Goal: Check status: Check status

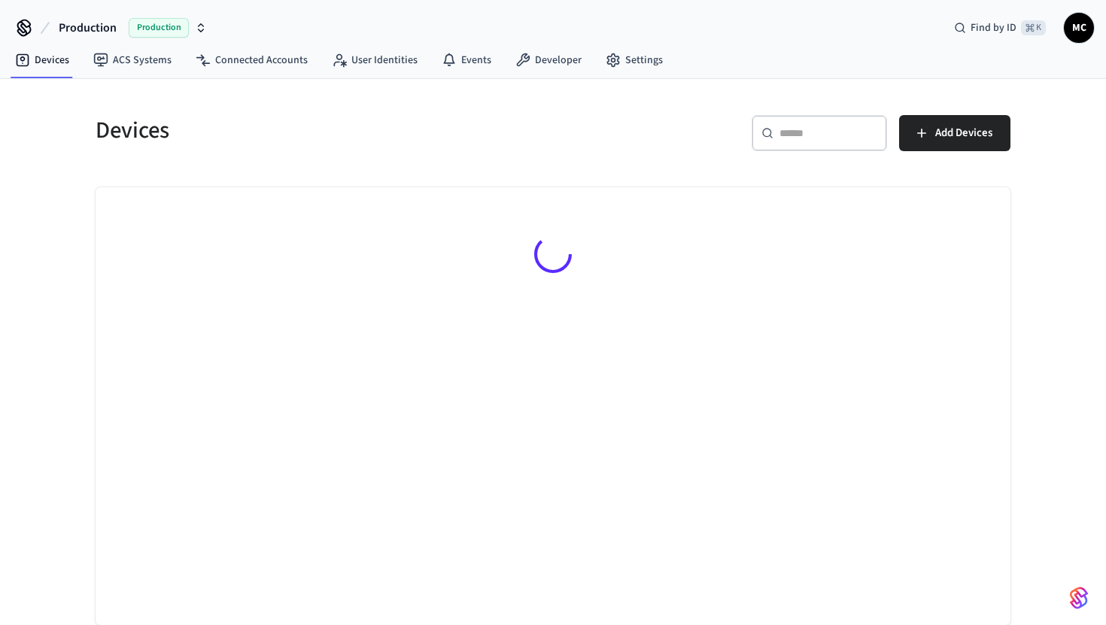
click at [798, 150] on div "​ ​" at bounding box center [819, 133] width 135 height 36
paste input "**********"
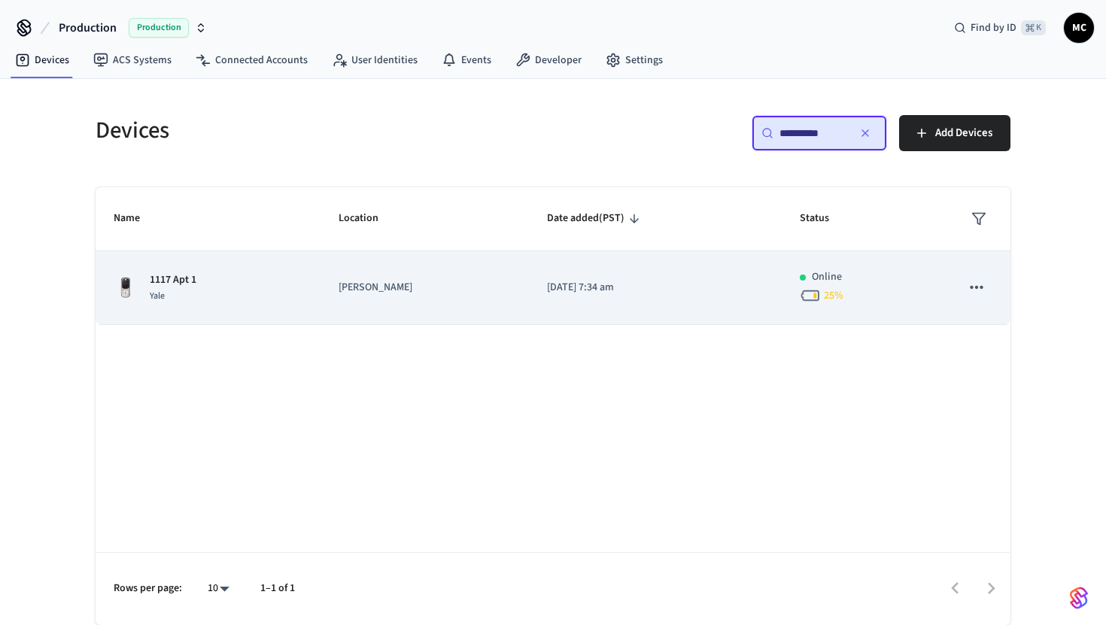
type input "**********"
click at [221, 301] on div "1117 Apt 1 Yale" at bounding box center [208, 288] width 189 height 32
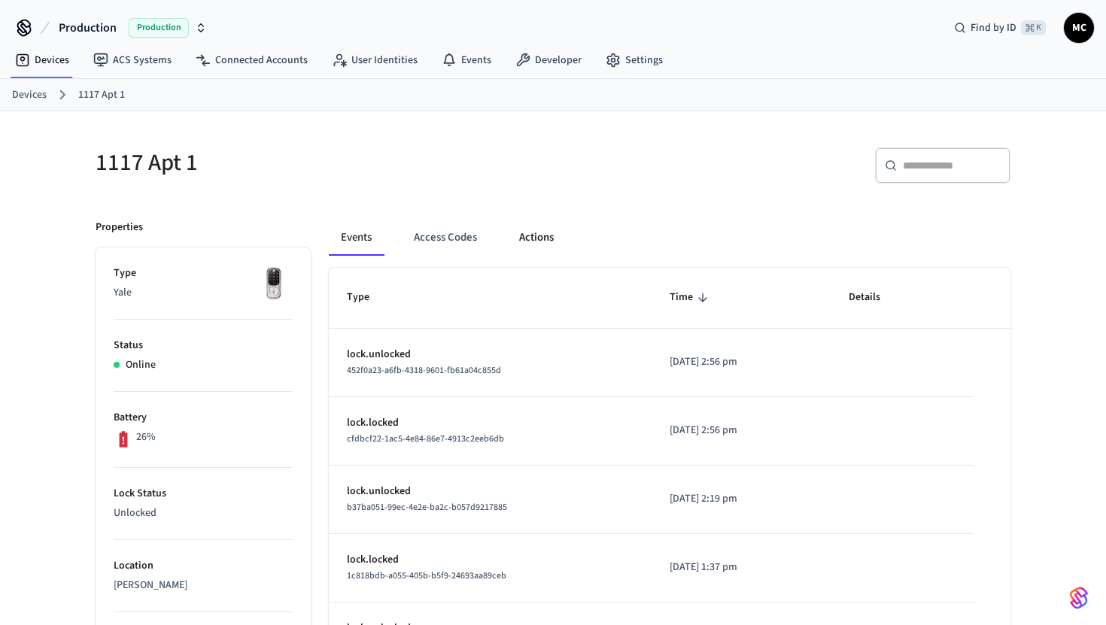
click at [541, 230] on button "Actions" at bounding box center [536, 238] width 59 height 36
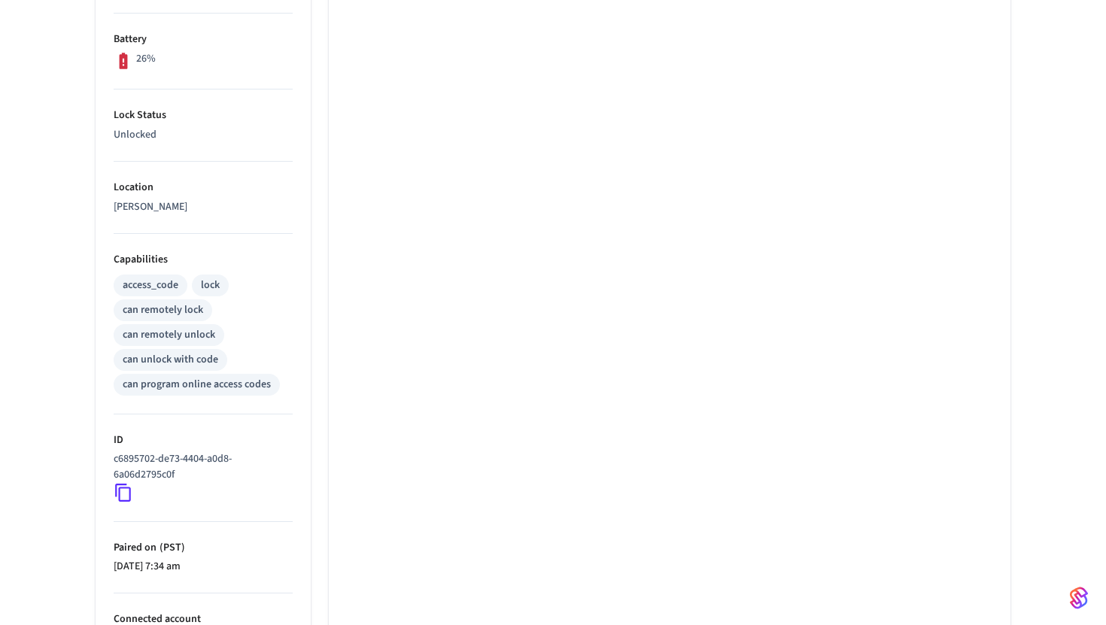
scroll to position [157, 0]
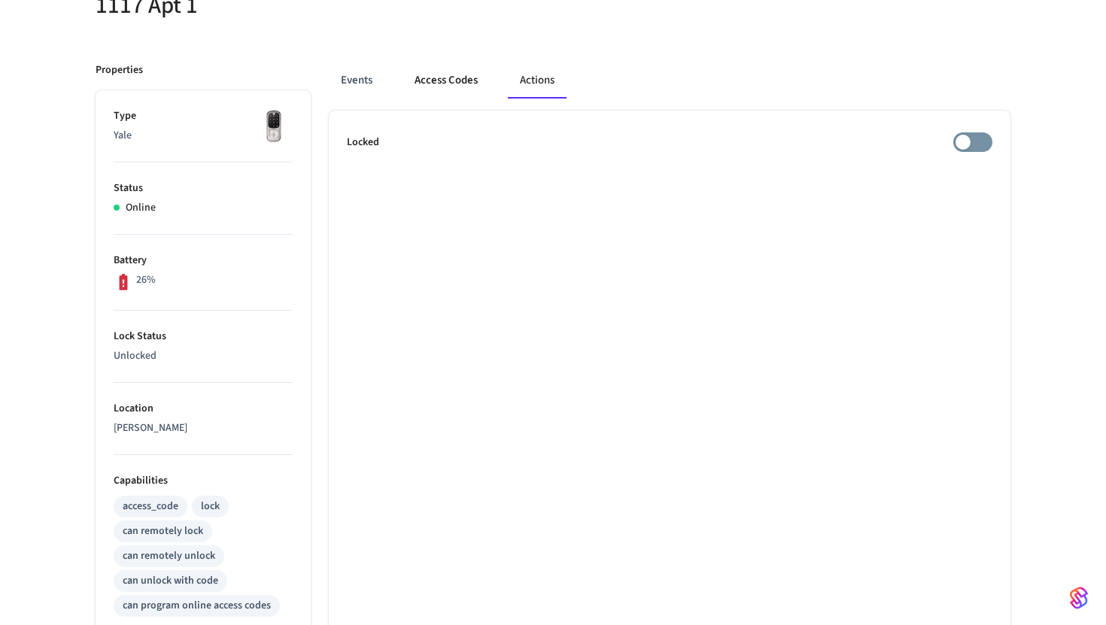
click at [460, 77] on button "Access Codes" at bounding box center [446, 80] width 87 height 36
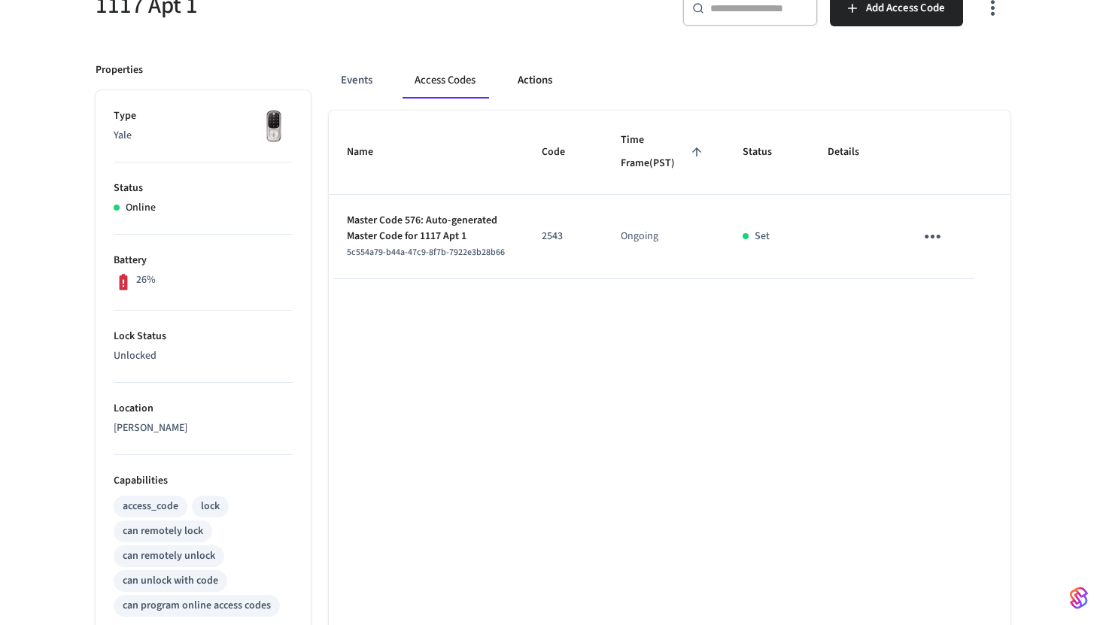
click at [537, 78] on button "Actions" at bounding box center [535, 80] width 59 height 36
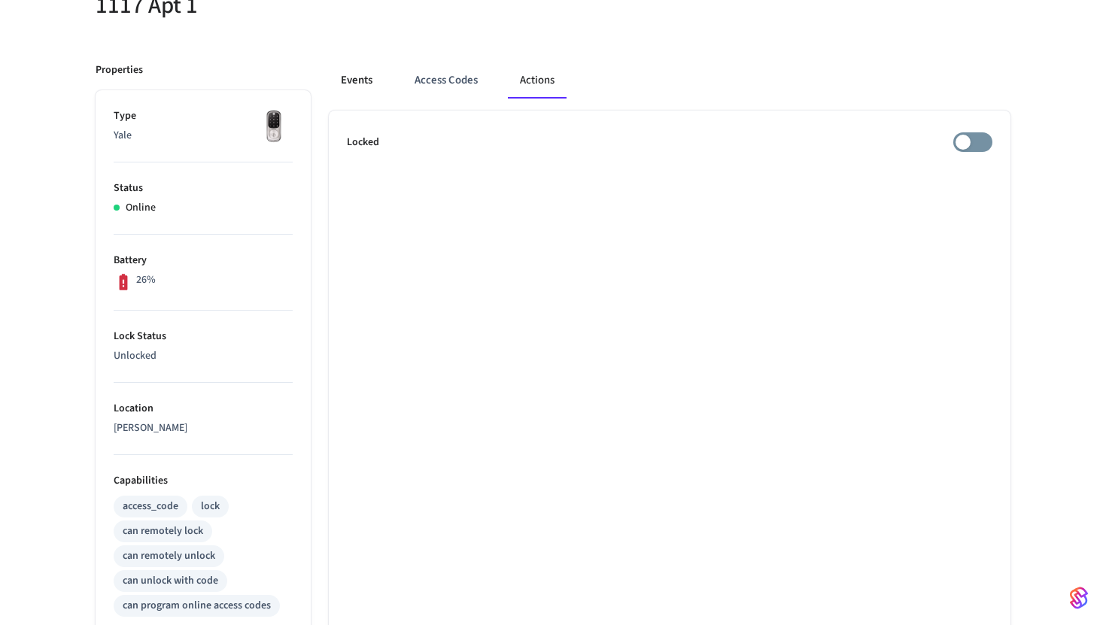
click at [354, 83] on button "Events" at bounding box center [357, 80] width 56 height 36
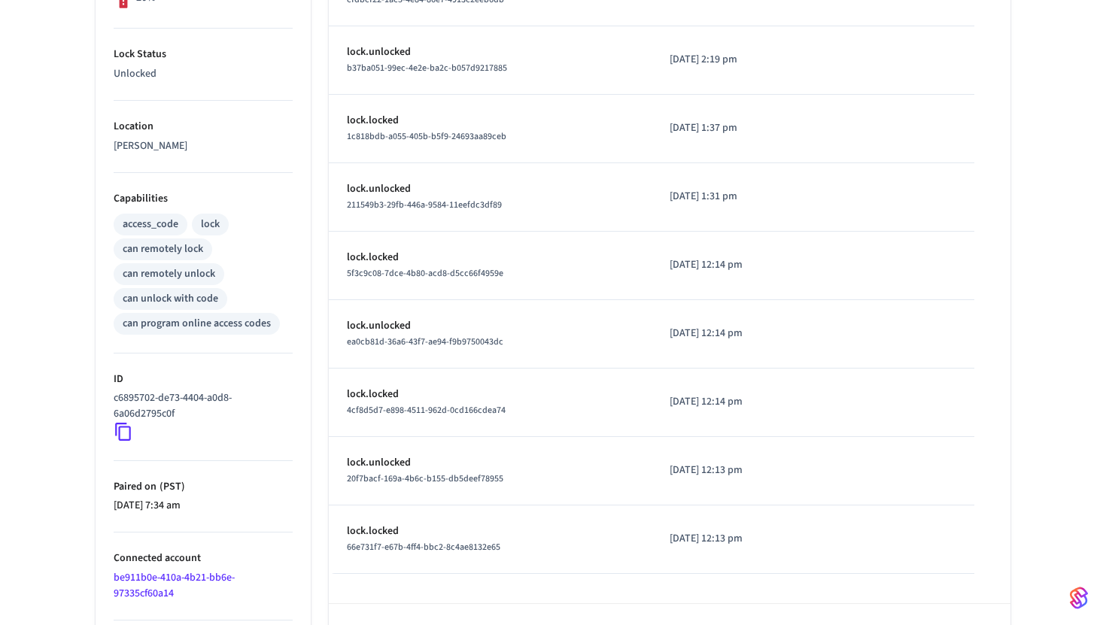
scroll to position [491, 0]
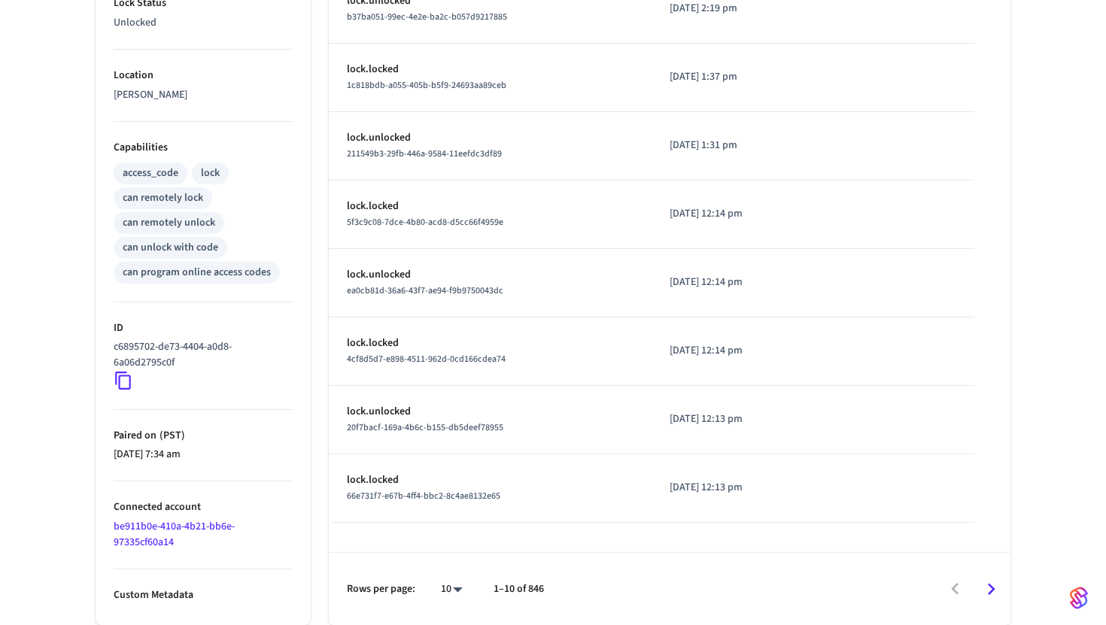
click at [990, 589] on icon "Go to next page" at bounding box center [991, 589] width 23 height 23
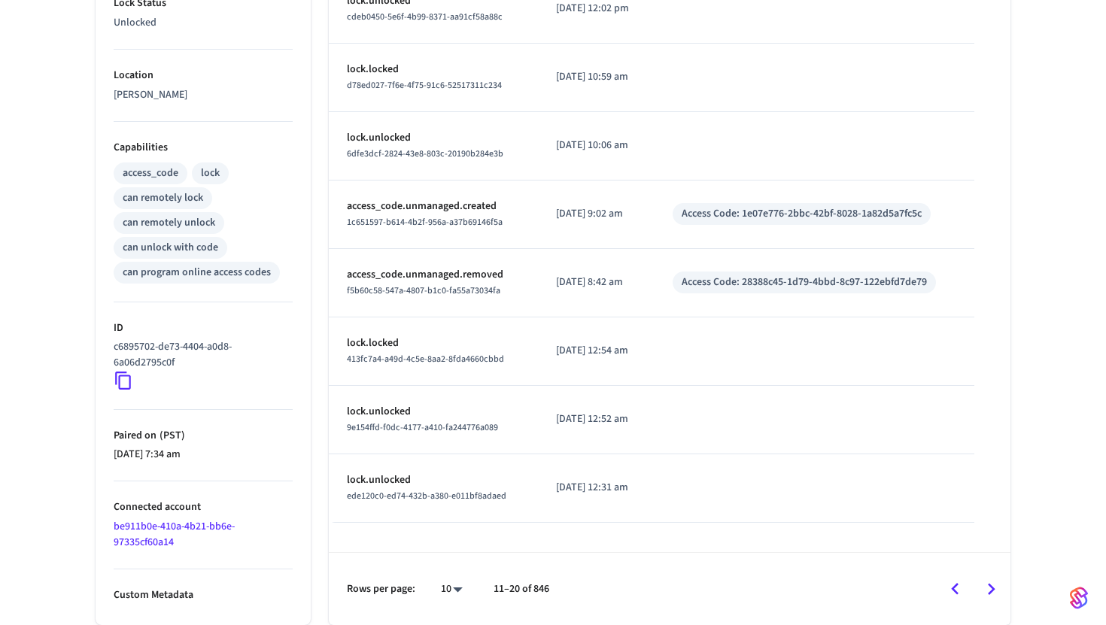
click at [995, 592] on icon "Go to next page" at bounding box center [991, 589] width 23 height 23
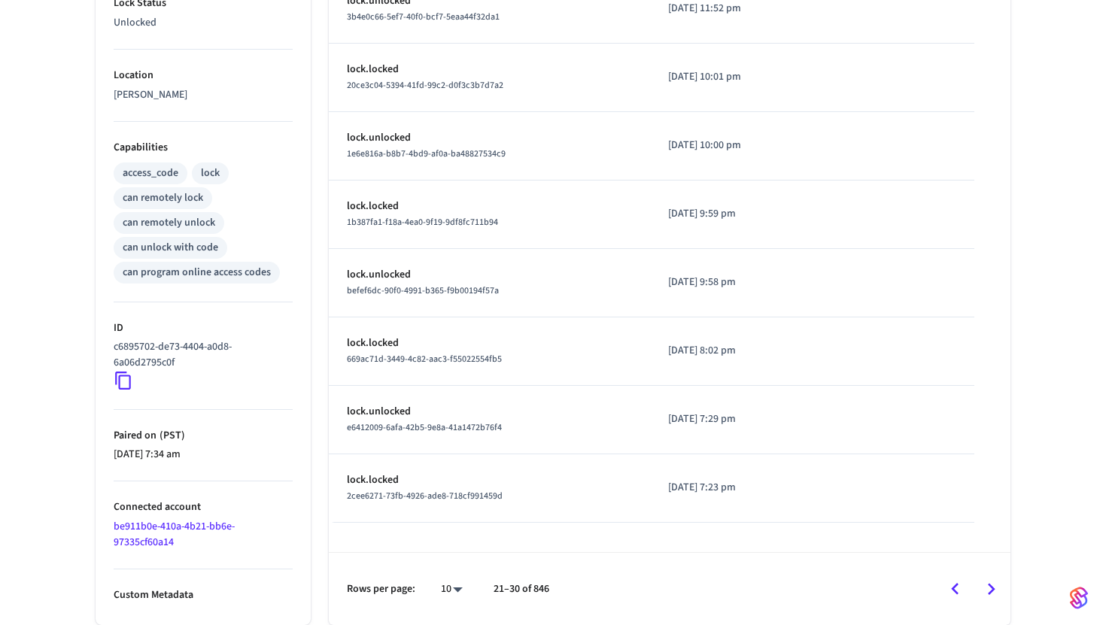
click at [987, 581] on icon "Go to next page" at bounding box center [991, 589] width 23 height 23
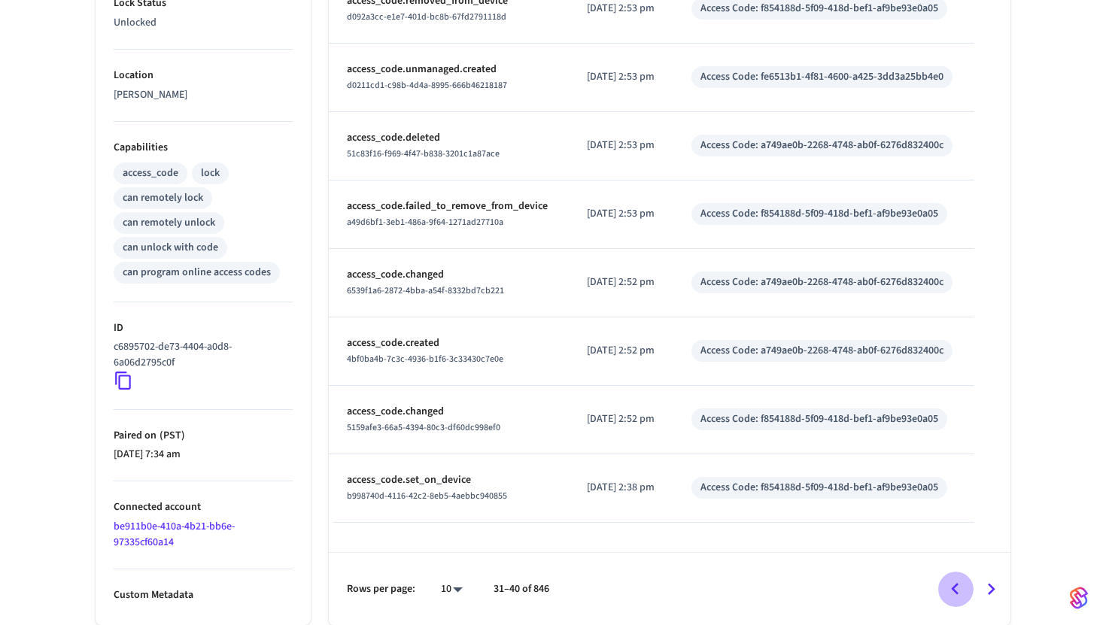
click at [951, 583] on icon "Go to previous page" at bounding box center [955, 589] width 23 height 23
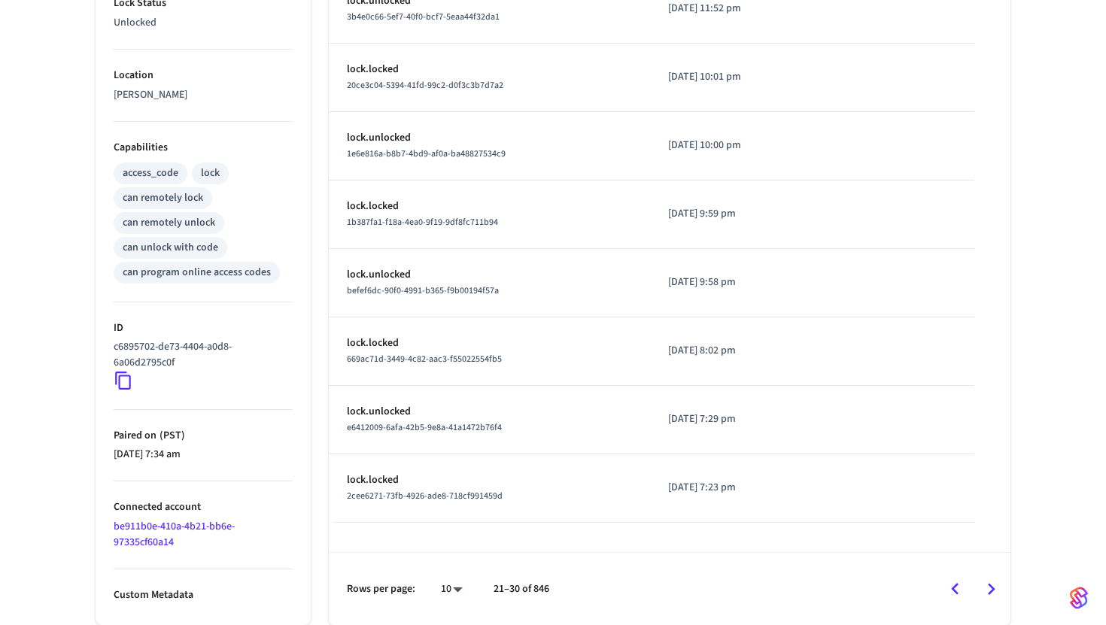
click at [953, 595] on icon "Go to previous page" at bounding box center [955, 589] width 23 height 23
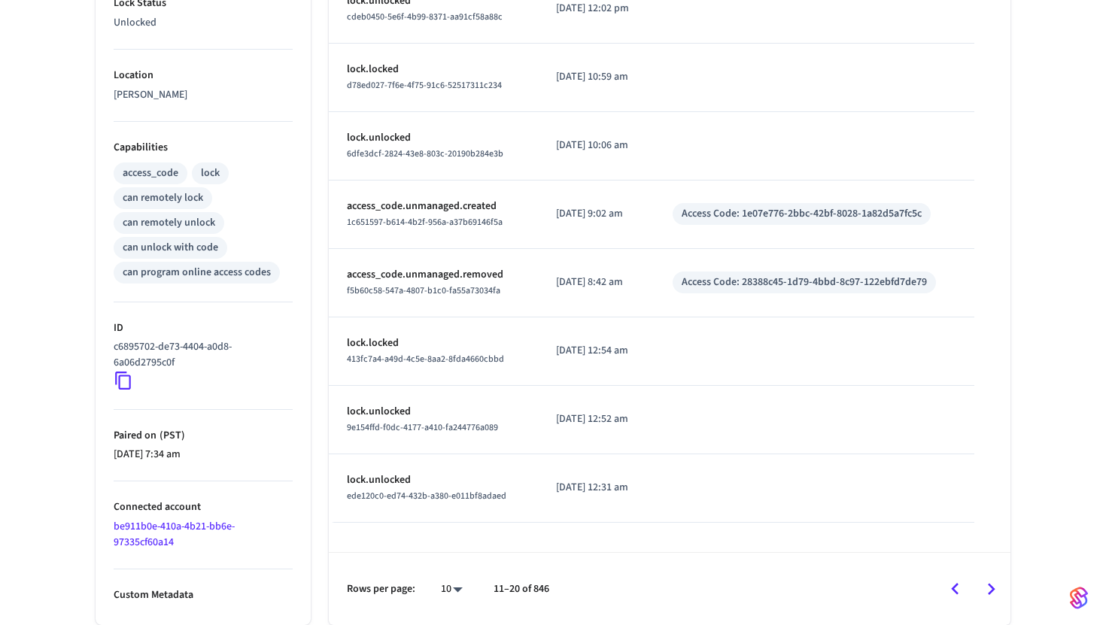
click at [513, 225] on td "access_code.unmanaged.created 1c651597-b614-4b2f-956a-a37b69146f5a" at bounding box center [433, 215] width 209 height 68
drag, startPoint x: 543, startPoint y: 214, endPoint x: 660, endPoint y: 214, distance: 116.6
click at [655, 214] on td "[DATE] 9:02 am" at bounding box center [596, 215] width 117 height 68
click at [271, 531] on li "Connected account be911b0e-410a-4b21-bb6e-97335cf60a14" at bounding box center [203, 526] width 179 height 88
click at [130, 380] on icon at bounding box center [123, 382] width 16 height 18
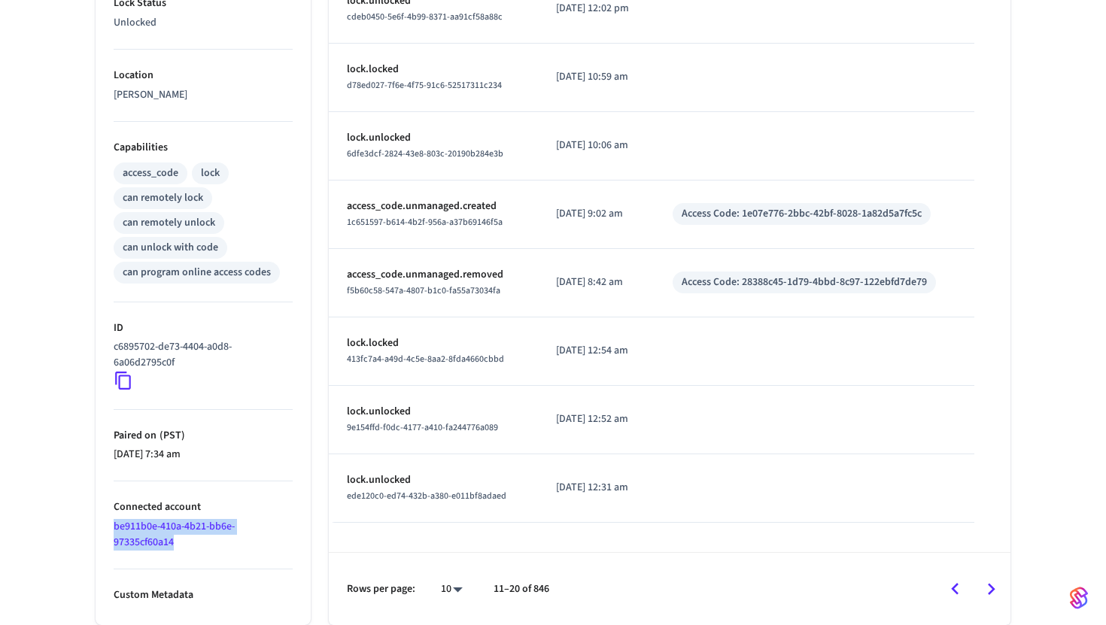
copy link "be911b0e-410a-4b21-bb6e-97335cf60a14"
drag, startPoint x: 109, startPoint y: 529, endPoint x: 211, endPoint y: 542, distance: 103.1
click at [211, 542] on ul "Type Yale Status Online Battery 26% Lock Status Unlocked Location [PERSON_NAME]…" at bounding box center [203, 191] width 215 height 868
